Goal: Use online tool/utility: Utilize a website feature to perform a specific function

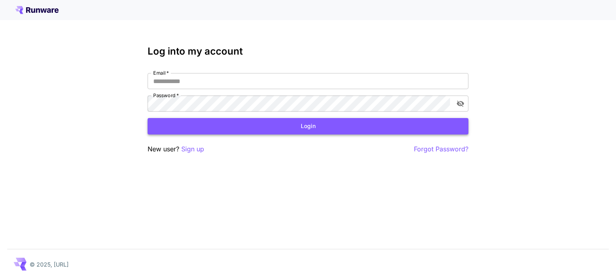
type input "**********"
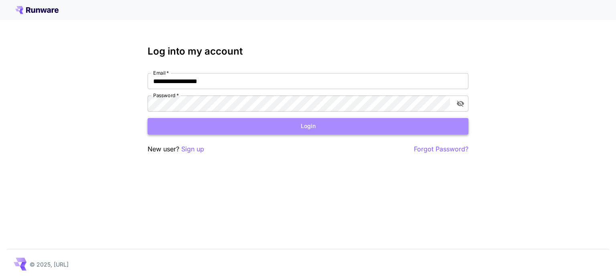
click at [199, 121] on button "Login" at bounding box center [307, 126] width 321 height 16
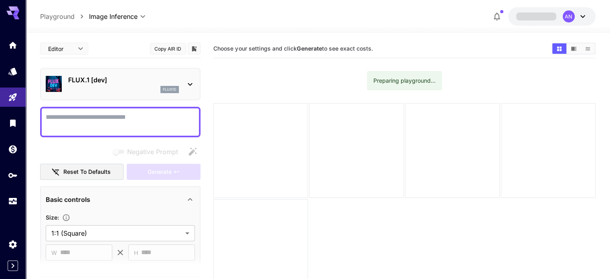
click at [117, 112] on textarea "Negative Prompt" at bounding box center [120, 121] width 149 height 19
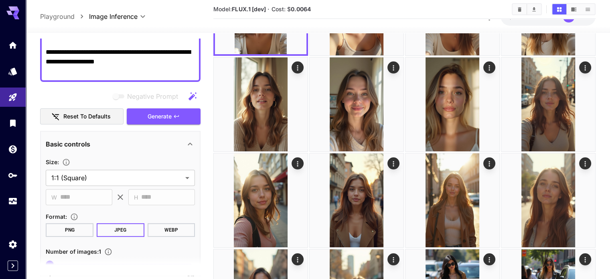
scroll to position [287, 0]
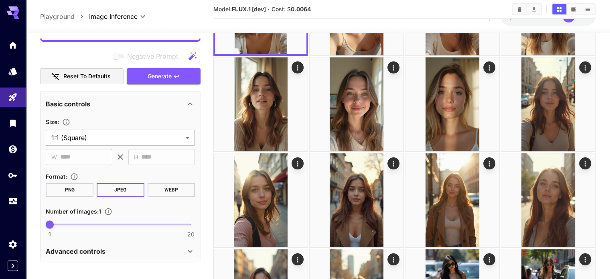
type textarea "**********"
click at [108, 139] on body "**********" at bounding box center [305, 276] width 610 height 758
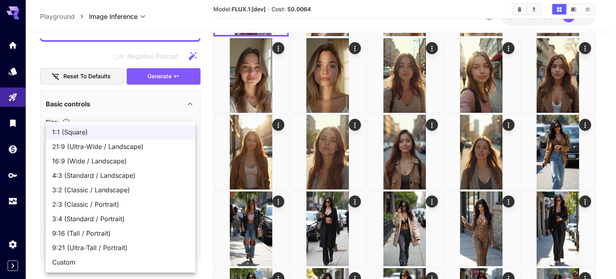
click at [89, 232] on span "9:16 (Tall / Portrait)" at bounding box center [120, 233] width 137 height 10
type input "**********"
type input "***"
type input "****"
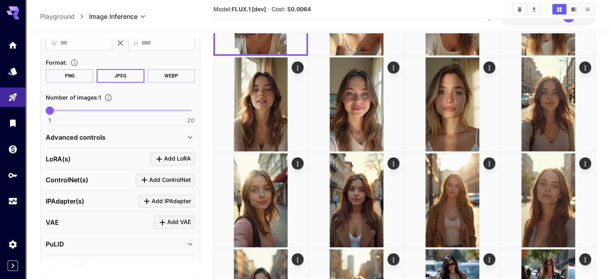
scroll to position [442, 0]
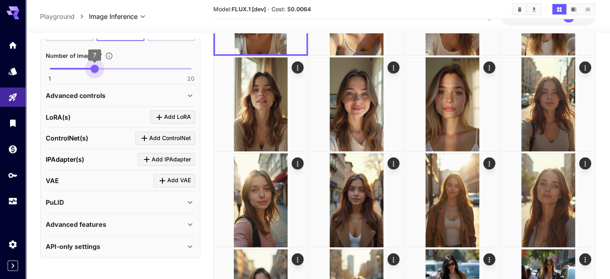
type input "*"
drag, startPoint x: 50, startPoint y: 67, endPoint x: 93, endPoint y: 70, distance: 43.4
click at [93, 70] on span "7" at bounding box center [95, 69] width 8 height 8
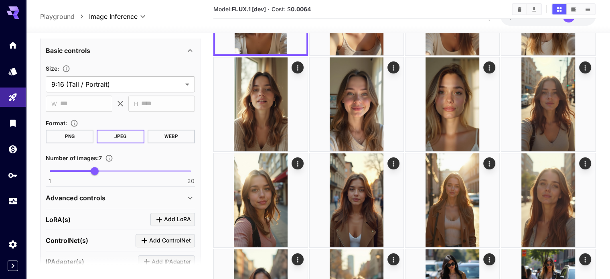
scroll to position [242, 0]
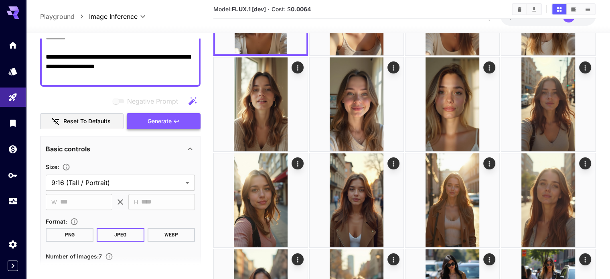
click at [150, 119] on span "Generate" at bounding box center [159, 121] width 24 height 10
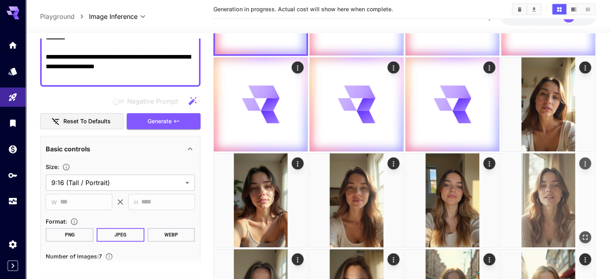
scroll to position [0, 0]
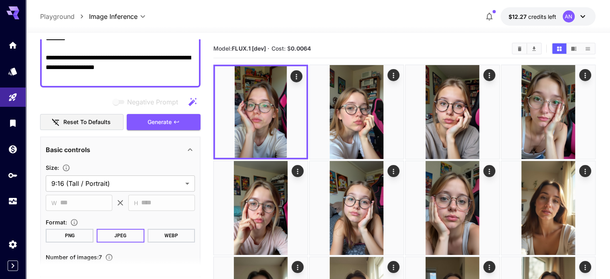
click at [38, 14] on div "**********" at bounding box center [318, 16] width 584 height 33
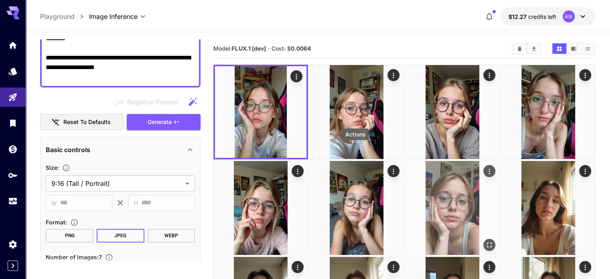
click at [485, 167] on icon "Actions" at bounding box center [489, 171] width 8 height 8
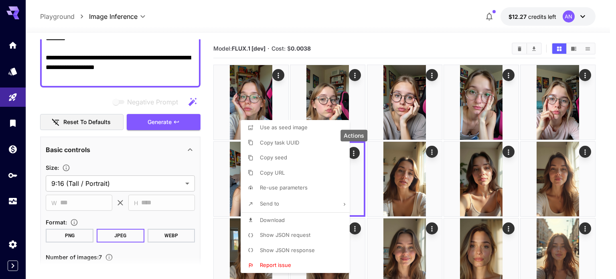
click at [264, 222] on span "Download" at bounding box center [272, 219] width 25 height 6
click at [605, 112] on div at bounding box center [308, 139] width 616 height 279
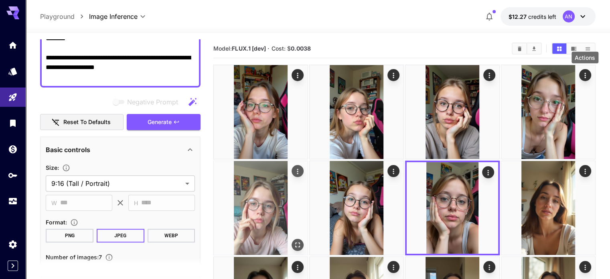
click at [301, 167] on icon "Actions" at bounding box center [297, 171] width 8 height 8
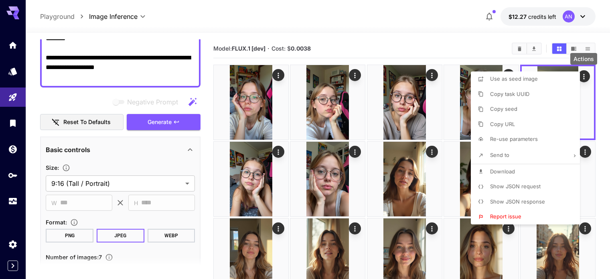
click at [501, 172] on span "Download" at bounding box center [502, 171] width 25 height 6
click at [615, 103] on div at bounding box center [308, 139] width 616 height 279
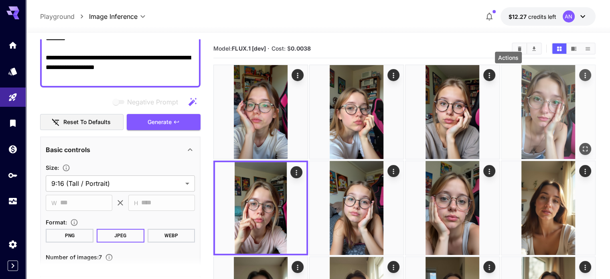
click at [581, 75] on icon "Actions" at bounding box center [585, 75] width 8 height 8
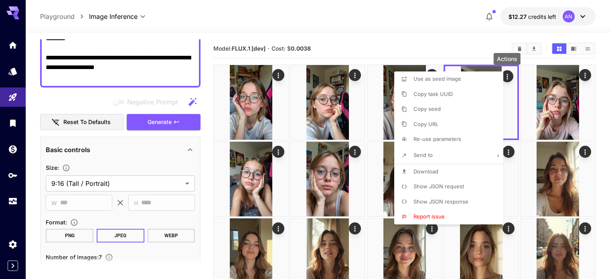
click at [439, 175] on li "Download" at bounding box center [451, 171] width 114 height 15
click at [608, 128] on div at bounding box center [308, 139] width 616 height 279
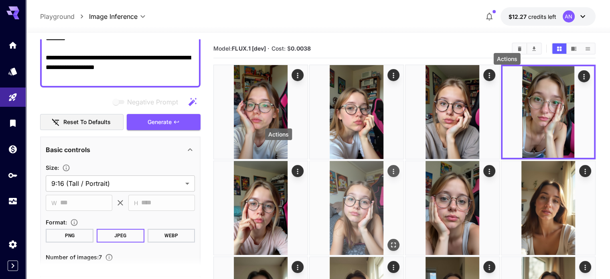
click at [389, 167] on icon "Actions" at bounding box center [393, 171] width 8 height 8
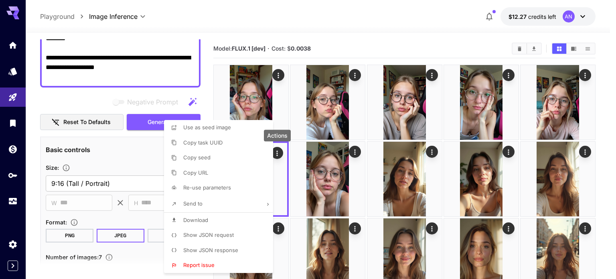
click at [192, 221] on span "Download" at bounding box center [195, 219] width 25 height 6
click at [600, 141] on div at bounding box center [308, 139] width 616 height 279
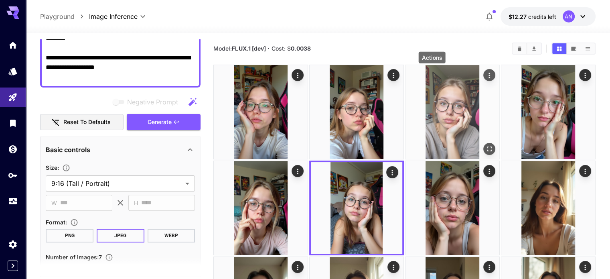
click at [485, 74] on icon "Actions" at bounding box center [489, 75] width 8 height 8
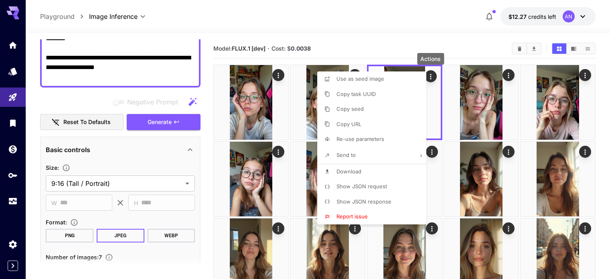
click at [354, 170] on span "Download" at bounding box center [348, 171] width 25 height 6
click at [355, 40] on div at bounding box center [308, 139] width 616 height 279
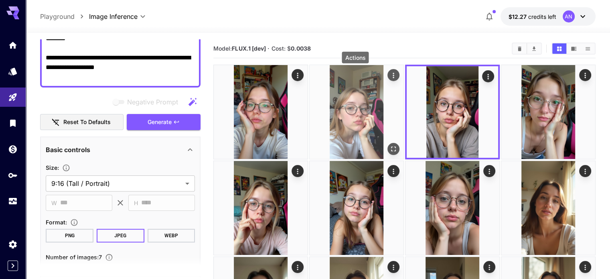
click at [389, 75] on icon "Actions" at bounding box center [393, 75] width 8 height 8
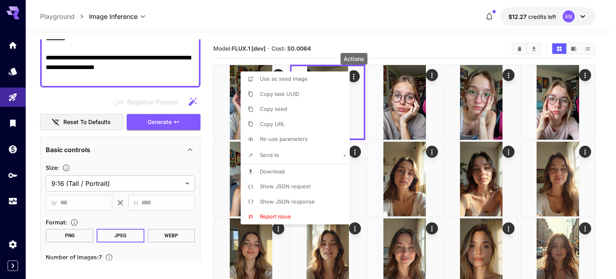
click at [297, 166] on li "Download" at bounding box center [297, 171] width 114 height 15
click at [403, 37] on div at bounding box center [308, 139] width 616 height 279
